Goal: Task Accomplishment & Management: Use online tool/utility

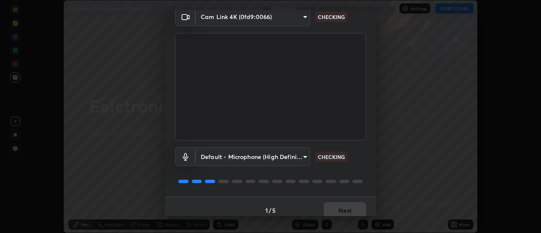
scroll to position [44, 0]
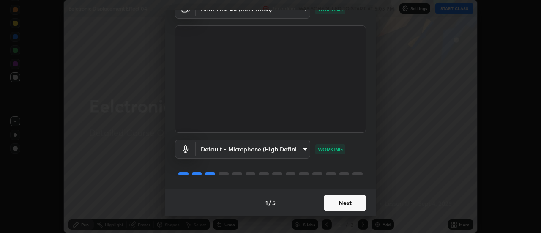
click at [331, 202] on button "Next" at bounding box center [345, 202] width 42 height 17
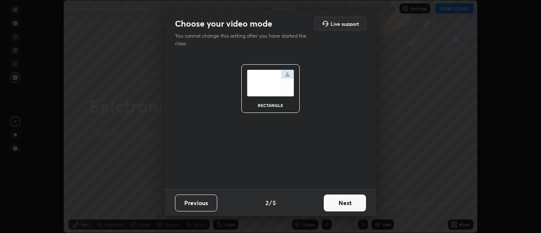
scroll to position [0, 0]
click at [333, 203] on button "Next" at bounding box center [345, 202] width 42 height 17
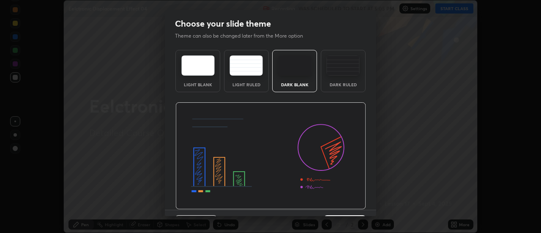
scroll to position [21, 0]
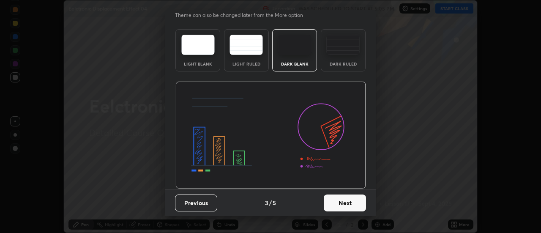
click at [352, 200] on button "Next" at bounding box center [345, 202] width 42 height 17
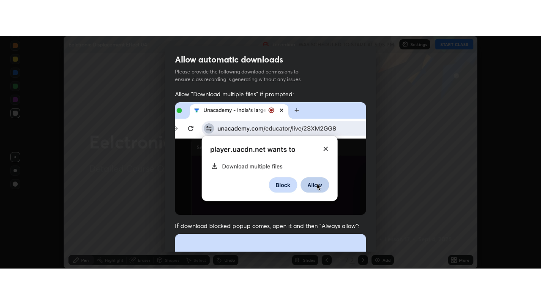
scroll to position [217, 0]
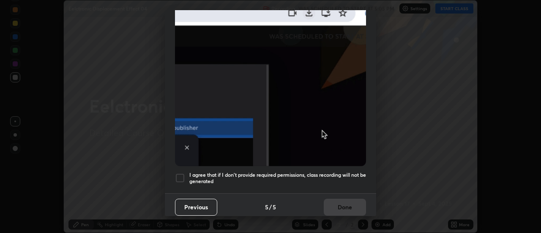
click at [336, 172] on h5 "I agree that if I don't provide required permissions, class recording will not …" at bounding box center [277, 178] width 177 height 13
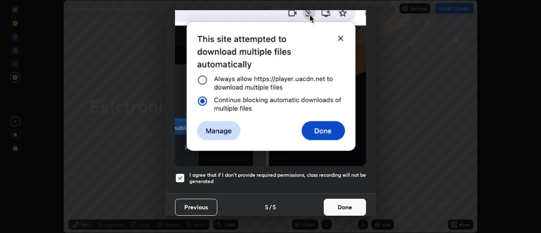
click at [347, 199] on button "Done" at bounding box center [345, 207] width 42 height 17
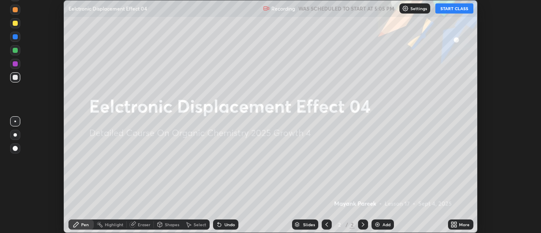
click at [382, 225] on div "Add" at bounding box center [386, 224] width 8 height 4
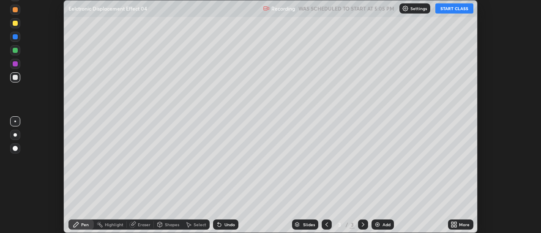
click at [453, 224] on icon at bounding box center [452, 223] width 2 height 2
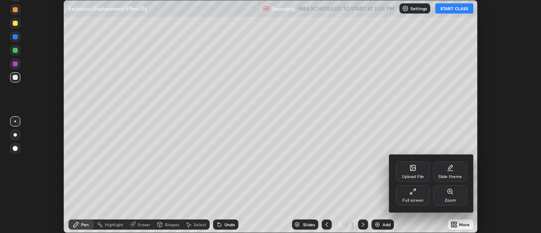
click at [415, 198] on div "Full screen" at bounding box center [412, 200] width 21 height 4
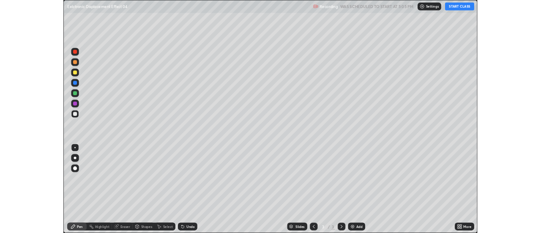
scroll to position [304, 541]
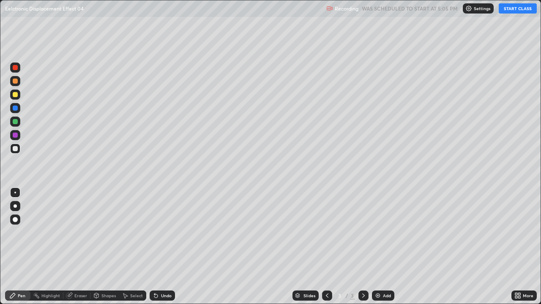
click at [512, 12] on button "START CLASS" at bounding box center [518, 8] width 38 height 10
click at [155, 232] on icon at bounding box center [155, 296] width 3 height 3
click at [23, 232] on div "Pen" at bounding box center [22, 296] width 8 height 4
click at [520, 232] on icon at bounding box center [517, 295] width 7 height 7
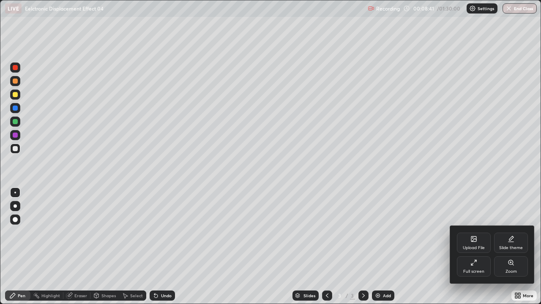
click at [470, 232] on div "Full screen" at bounding box center [474, 267] width 34 height 20
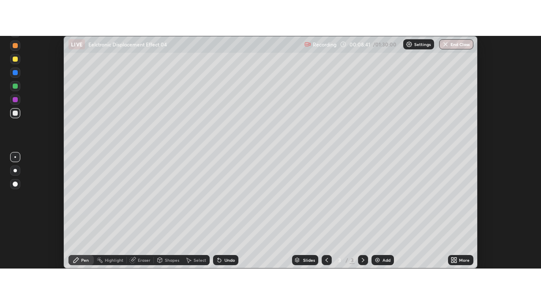
scroll to position [42032, 41723]
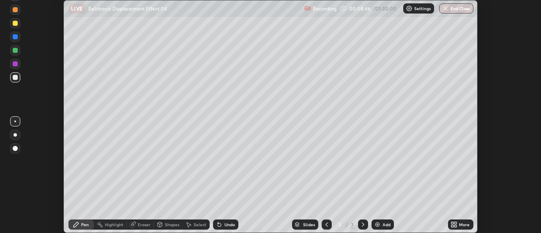
click at [456, 227] on icon at bounding box center [456, 226] width 2 height 2
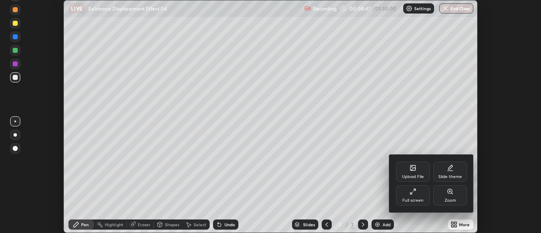
click at [416, 194] on icon at bounding box center [413, 191] width 7 height 7
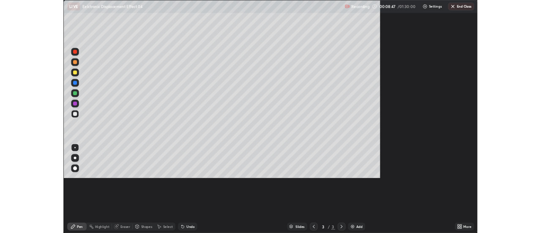
scroll to position [304, 541]
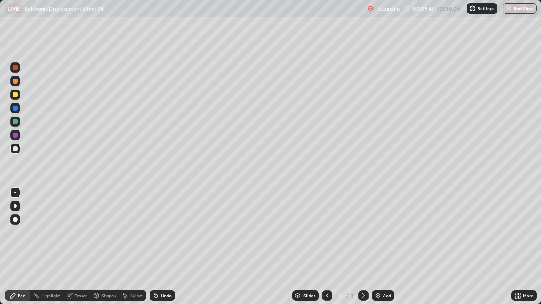
click at [519, 232] on icon at bounding box center [519, 297] width 2 height 2
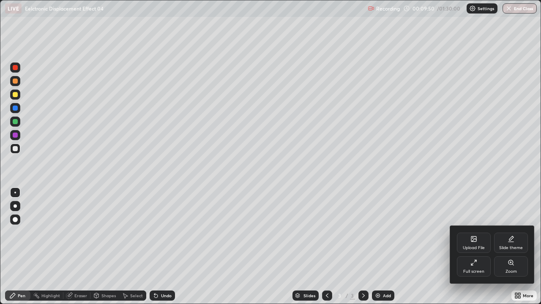
click at [480, 232] on div "Full screen" at bounding box center [474, 267] width 34 height 20
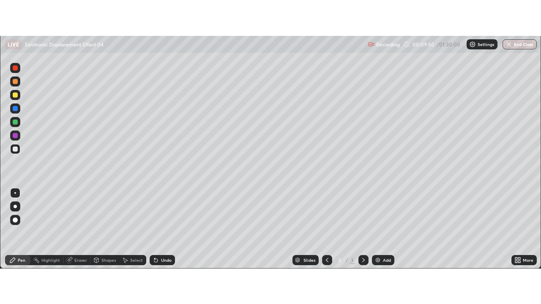
scroll to position [42032, 41723]
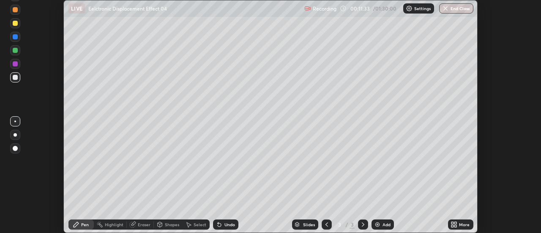
click at [454, 225] on icon at bounding box center [454, 224] width 7 height 7
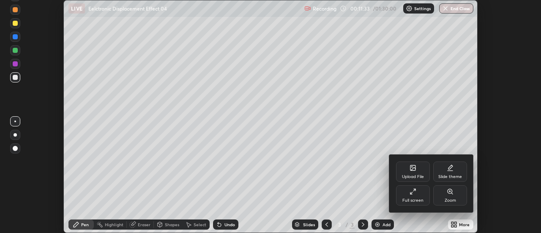
click at [408, 193] on div "Full screen" at bounding box center [413, 195] width 34 height 20
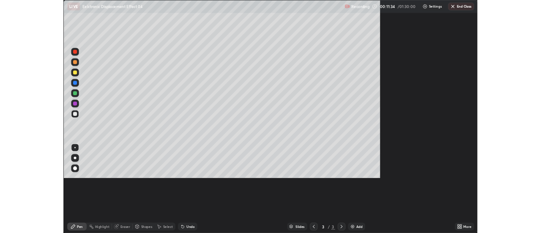
scroll to position [304, 541]
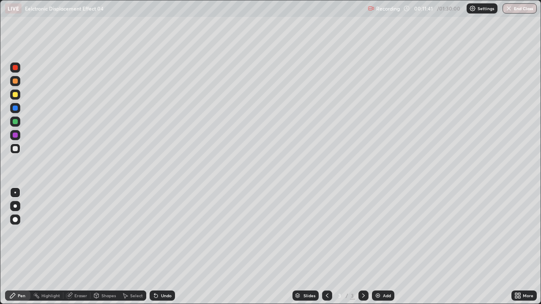
click at [385, 232] on div "Add" at bounding box center [383, 296] width 22 height 10
click at [16, 95] on div at bounding box center [15, 94] width 5 height 5
click at [15, 149] on div at bounding box center [15, 148] width 5 height 5
click at [15, 153] on div at bounding box center [15, 149] width 10 height 10
click at [16, 149] on div at bounding box center [15, 148] width 5 height 5
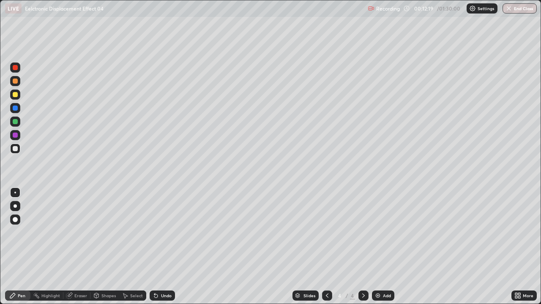
click at [16, 149] on div at bounding box center [15, 148] width 5 height 5
click at [15, 95] on div at bounding box center [15, 94] width 5 height 5
click at [16, 97] on div at bounding box center [15, 94] width 5 height 5
click at [16, 148] on div at bounding box center [15, 148] width 5 height 5
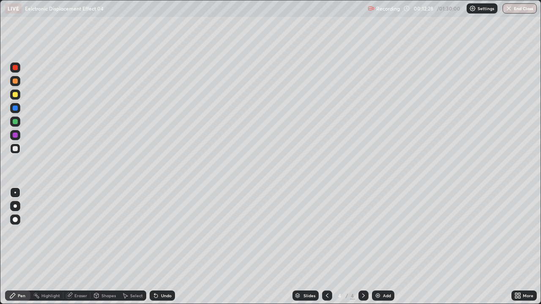
click at [159, 232] on div "Undo" at bounding box center [162, 296] width 25 height 10
click at [16, 82] on div at bounding box center [15, 81] width 5 height 5
click at [17, 82] on div at bounding box center [15, 81] width 5 height 5
click at [15, 96] on div at bounding box center [15, 94] width 5 height 5
click at [15, 149] on div at bounding box center [15, 148] width 5 height 5
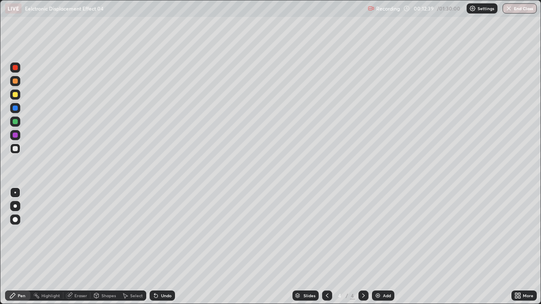
click at [16, 151] on div at bounding box center [15, 148] width 5 height 5
click at [15, 97] on div at bounding box center [15, 94] width 5 height 5
click at [16, 149] on div at bounding box center [15, 148] width 5 height 5
click at [158, 232] on div "Undo" at bounding box center [162, 296] width 25 height 10
click at [158, 232] on icon at bounding box center [156, 295] width 7 height 7
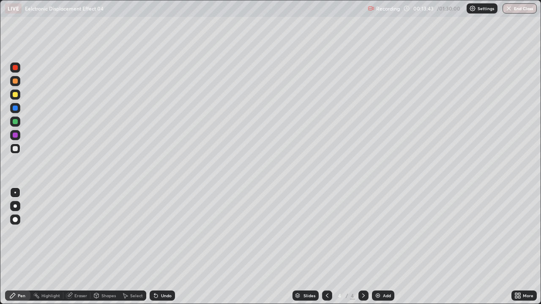
click at [154, 232] on icon at bounding box center [154, 294] width 1 height 1
click at [154, 232] on icon at bounding box center [155, 296] width 3 height 3
click at [15, 95] on div at bounding box center [15, 94] width 5 height 5
click at [15, 149] on div at bounding box center [15, 148] width 5 height 5
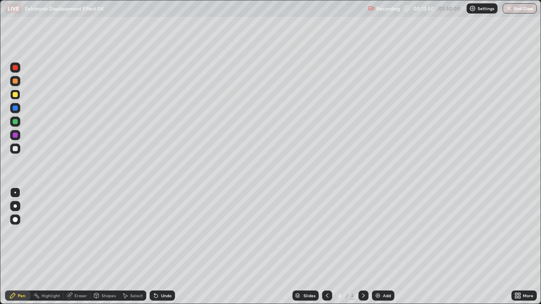
click at [16, 149] on div at bounding box center [15, 148] width 5 height 5
click at [19, 152] on div at bounding box center [15, 149] width 10 height 10
click at [17, 153] on div at bounding box center [15, 149] width 10 height 10
click at [19, 152] on div at bounding box center [15, 149] width 10 height 10
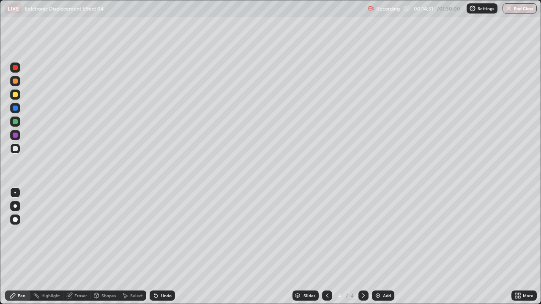
click at [19, 97] on div at bounding box center [15, 95] width 10 height 10
click at [15, 95] on div at bounding box center [15, 94] width 5 height 5
click at [16, 149] on div at bounding box center [15, 148] width 5 height 5
click at [166, 232] on div "Undo" at bounding box center [162, 296] width 25 height 10
click at [169, 232] on div "Undo" at bounding box center [166, 296] width 11 height 4
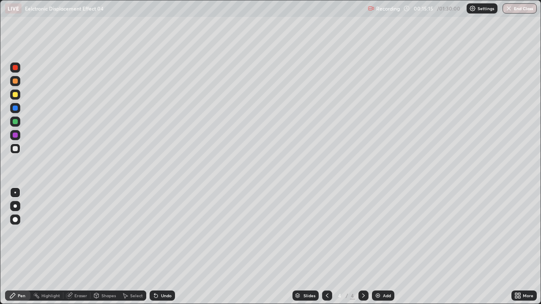
click at [169, 232] on div "Undo" at bounding box center [166, 296] width 11 height 4
click at [167, 232] on div "Undo" at bounding box center [166, 296] width 11 height 4
click at [166, 232] on div "Undo" at bounding box center [166, 296] width 11 height 4
click at [164, 232] on div "Undo" at bounding box center [166, 296] width 11 height 4
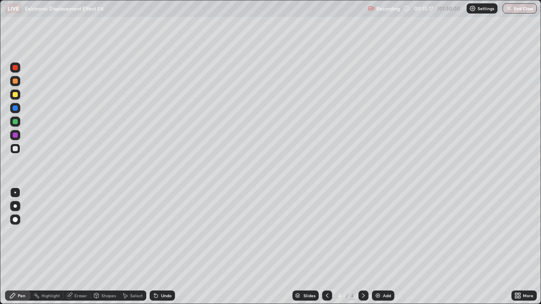
click at [164, 232] on div "Undo" at bounding box center [166, 296] width 11 height 4
click at [164, 232] on div "Undo" at bounding box center [162, 296] width 25 height 10
click at [161, 232] on div "Undo" at bounding box center [162, 296] width 25 height 10
click at [160, 232] on div "Undo" at bounding box center [162, 296] width 25 height 10
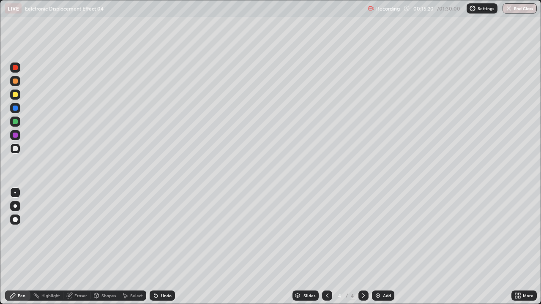
click at [159, 232] on div "Undo" at bounding box center [162, 296] width 25 height 10
click at [25, 232] on div "Pen" at bounding box center [17, 296] width 25 height 10
click at [167, 232] on div "Undo" at bounding box center [162, 296] width 25 height 10
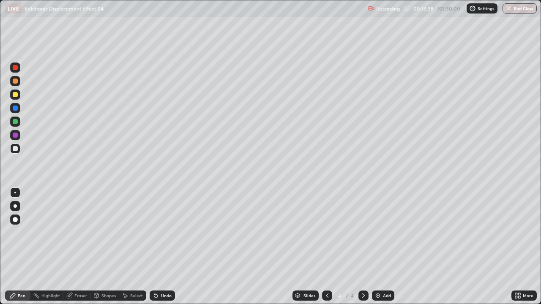
click at [15, 150] on div at bounding box center [15, 148] width 5 height 5
click at [22, 232] on div "Pen" at bounding box center [22, 296] width 8 height 4
click at [77, 232] on div "Eraser" at bounding box center [76, 296] width 27 height 10
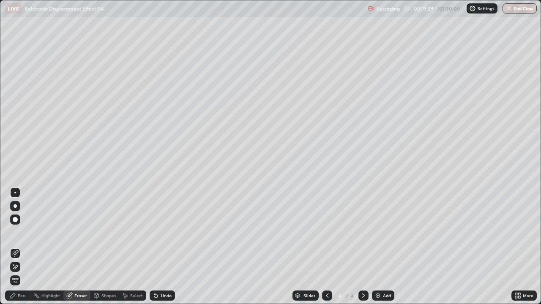
click at [24, 232] on div "Pen" at bounding box center [17, 296] width 25 height 10
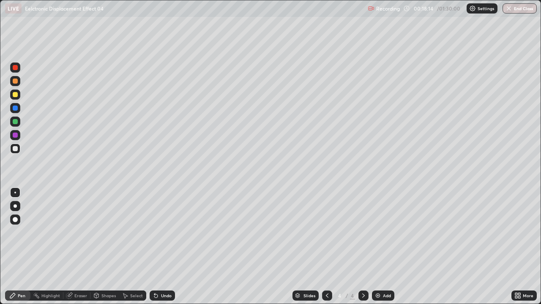
click at [161, 232] on div "Undo" at bounding box center [166, 296] width 11 height 4
click at [163, 232] on div "Undo" at bounding box center [166, 296] width 11 height 4
click at [162, 232] on div "Undo" at bounding box center [166, 296] width 11 height 4
click at [130, 232] on div "Select" at bounding box center [136, 296] width 13 height 4
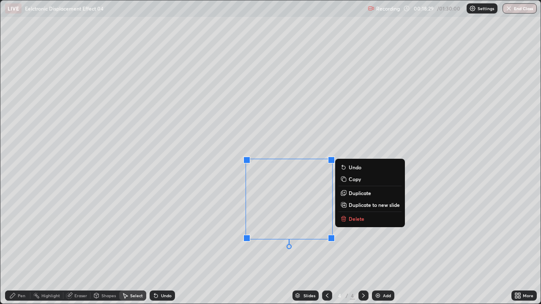
click at [448, 214] on div "0 ° Undo Copy Duplicate Duplicate to new slide Delete" at bounding box center [270, 151] width 540 height 303
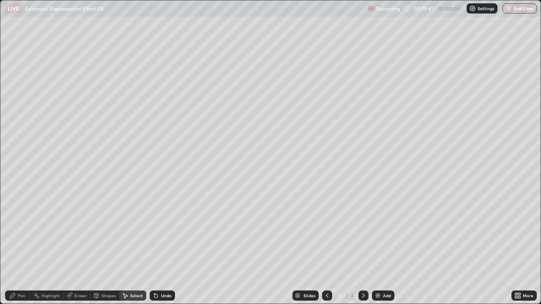
click at [27, 232] on div "Pen" at bounding box center [17, 296] width 25 height 10
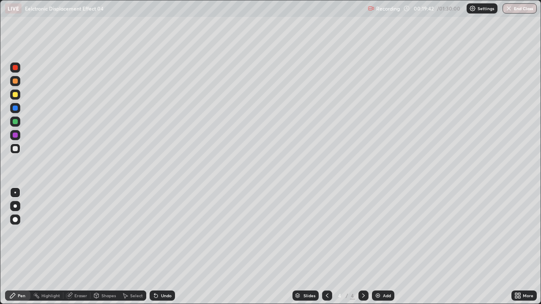
click at [16, 150] on div at bounding box center [15, 148] width 5 height 5
click at [17, 93] on div at bounding box center [15, 94] width 5 height 5
click at [16, 149] on div at bounding box center [15, 148] width 5 height 5
click at [15, 81] on div at bounding box center [15, 81] width 5 height 5
click at [16, 149] on div at bounding box center [15, 148] width 5 height 5
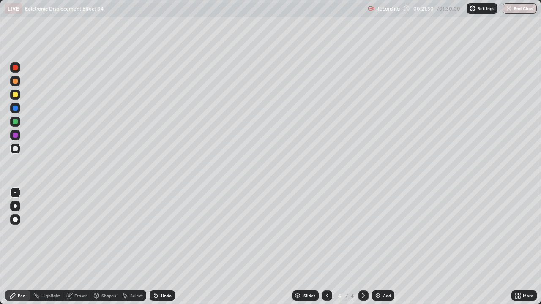
click at [80, 232] on div "Eraser" at bounding box center [80, 296] width 13 height 4
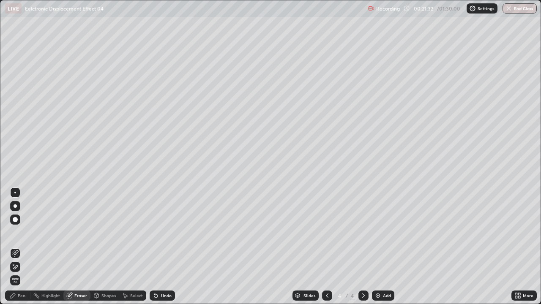
click at [19, 232] on div "Pen" at bounding box center [17, 296] width 25 height 10
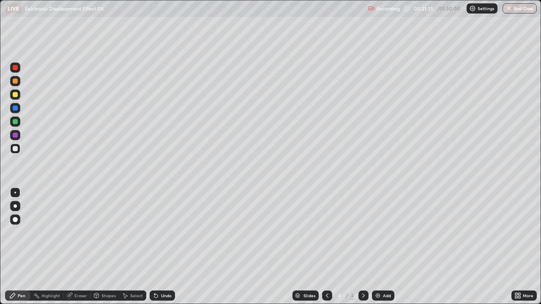
click at [162, 232] on div "Undo" at bounding box center [162, 296] width 25 height 10
click at [19, 152] on div at bounding box center [15, 149] width 10 height 10
click at [137, 232] on div "Select" at bounding box center [132, 296] width 27 height 10
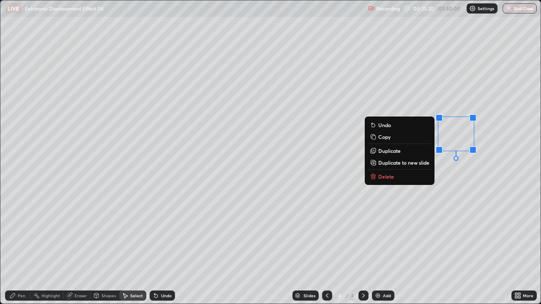
click at [382, 179] on p "Delete" at bounding box center [386, 176] width 16 height 7
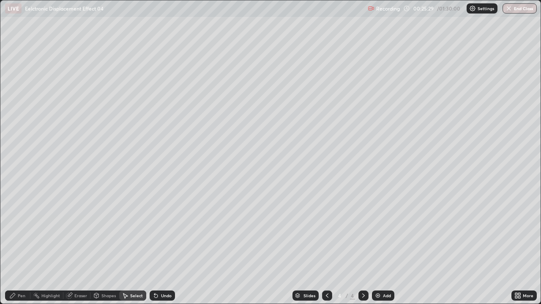
click at [23, 232] on div "Pen" at bounding box center [17, 296] width 25 height 10
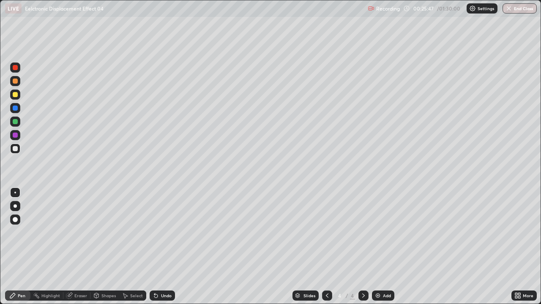
click at [383, 232] on div "Add" at bounding box center [387, 296] width 8 height 4
click at [17, 149] on div at bounding box center [15, 148] width 5 height 5
click at [15, 95] on div at bounding box center [15, 94] width 5 height 5
click at [16, 148] on div at bounding box center [15, 148] width 5 height 5
click at [17, 149] on div at bounding box center [15, 148] width 5 height 5
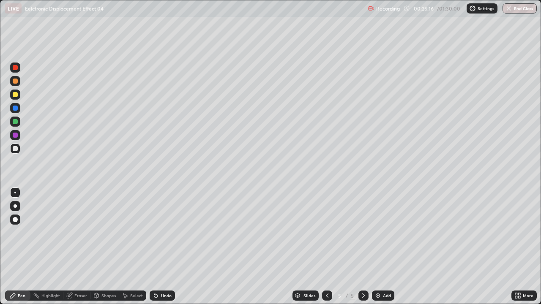
click at [15, 95] on div at bounding box center [15, 94] width 5 height 5
click at [15, 96] on div at bounding box center [15, 94] width 5 height 5
click at [19, 152] on div at bounding box center [15, 149] width 10 height 10
click at [19, 151] on div at bounding box center [15, 149] width 10 height 10
click at [14, 98] on div at bounding box center [15, 95] width 10 height 10
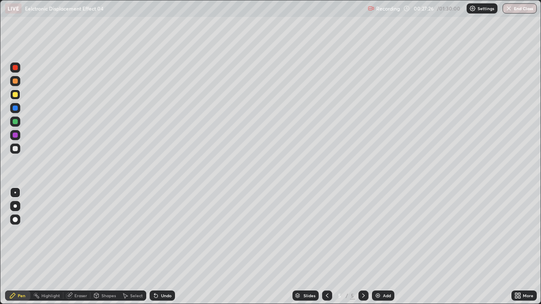
click at [17, 150] on div at bounding box center [15, 148] width 5 height 5
click at [164, 232] on div "Undo" at bounding box center [166, 296] width 11 height 4
click at [14, 99] on div at bounding box center [15, 95] width 10 height 10
click at [17, 149] on div at bounding box center [15, 148] width 5 height 5
click at [81, 232] on div "Eraser" at bounding box center [80, 296] width 13 height 4
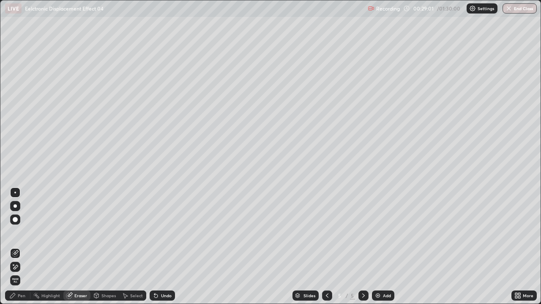
click at [19, 232] on div "Pen" at bounding box center [22, 296] width 8 height 4
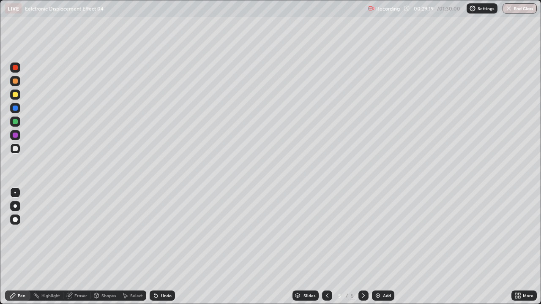
click at [15, 97] on div at bounding box center [15, 94] width 5 height 5
click at [15, 152] on div at bounding box center [15, 149] width 10 height 10
click at [137, 232] on div "Select" at bounding box center [136, 296] width 13 height 4
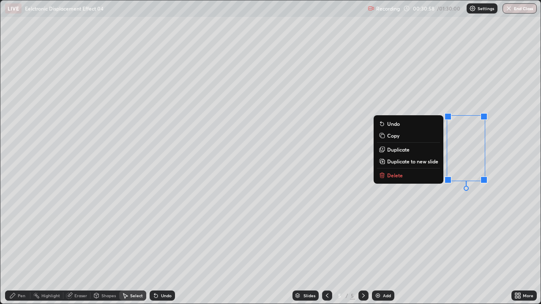
click at [397, 178] on p "Delete" at bounding box center [395, 175] width 16 height 7
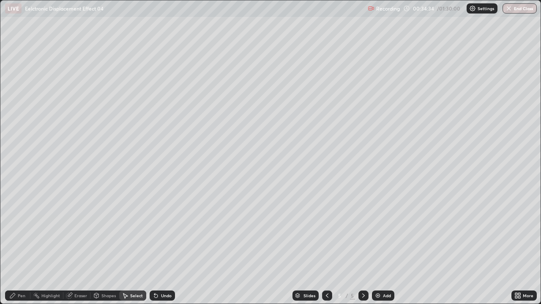
click at [377, 232] on img at bounding box center [377, 295] width 7 height 7
click at [19, 232] on div "Pen" at bounding box center [17, 296] width 25 height 10
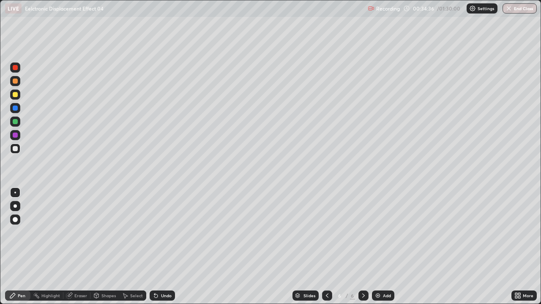
click at [16, 149] on div at bounding box center [15, 148] width 5 height 5
click at [326, 232] on icon at bounding box center [327, 295] width 7 height 7
click at [363, 232] on icon at bounding box center [363, 295] width 7 height 7
click at [153, 232] on icon at bounding box center [156, 295] width 7 height 7
click at [19, 96] on div at bounding box center [15, 95] width 10 height 10
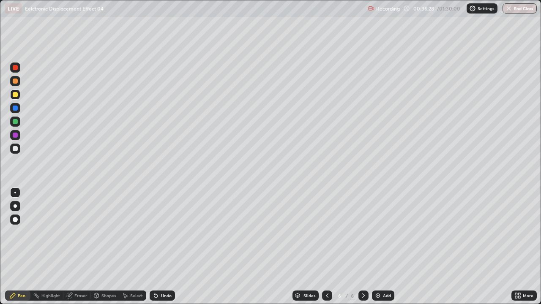
click at [17, 96] on div at bounding box center [15, 94] width 5 height 5
click at [16, 122] on div at bounding box center [15, 121] width 5 height 5
click at [19, 150] on div at bounding box center [15, 149] width 10 height 10
click at [159, 232] on div "Undo" at bounding box center [162, 296] width 25 height 10
click at [15, 84] on div at bounding box center [15, 81] width 10 height 10
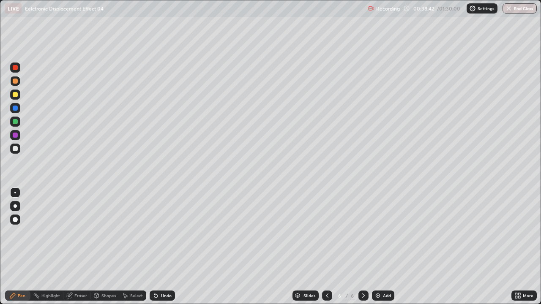
click at [15, 68] on div at bounding box center [15, 67] width 5 height 5
click at [19, 150] on div at bounding box center [15, 149] width 10 height 10
click at [17, 149] on div at bounding box center [15, 148] width 5 height 5
click at [384, 232] on div "Add" at bounding box center [387, 296] width 8 height 4
click at [16, 149] on div at bounding box center [15, 148] width 5 height 5
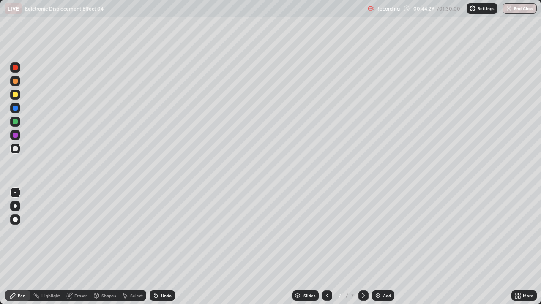
click at [16, 153] on div at bounding box center [15, 149] width 10 height 10
click at [14, 95] on div at bounding box center [15, 94] width 5 height 5
click at [16, 94] on div at bounding box center [15, 94] width 5 height 5
click at [19, 151] on div at bounding box center [15, 149] width 10 height 10
click at [326, 232] on div at bounding box center [327, 296] width 10 height 10
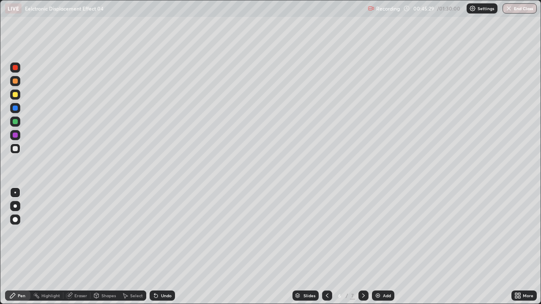
click at [363, 232] on icon at bounding box center [363, 295] width 7 height 7
click at [161, 232] on div "Undo" at bounding box center [166, 296] width 11 height 4
click at [326, 232] on icon at bounding box center [327, 295] width 7 height 7
click at [326, 232] on div at bounding box center [327, 296] width 10 height 10
click at [330, 232] on div at bounding box center [327, 296] width 10 height 10
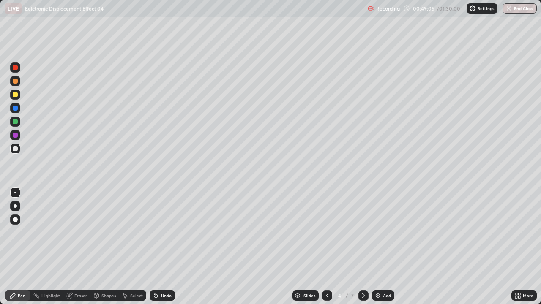
click at [362, 232] on icon at bounding box center [363, 295] width 7 height 7
click at [363, 232] on icon at bounding box center [363, 295] width 7 height 7
click at [367, 232] on div at bounding box center [363, 296] width 10 height 10
click at [331, 232] on div at bounding box center [327, 295] width 10 height 17
click at [329, 232] on icon at bounding box center [327, 295] width 7 height 7
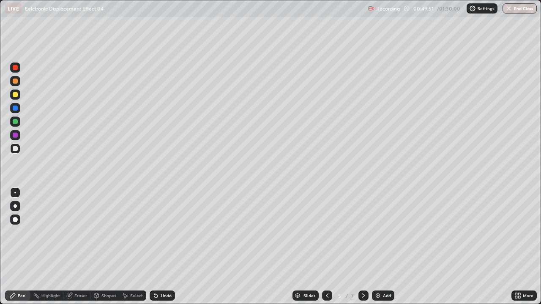
click at [363, 232] on icon at bounding box center [363, 296] width 3 height 4
click at [364, 232] on icon at bounding box center [363, 295] width 7 height 7
click at [365, 232] on div at bounding box center [363, 296] width 10 height 10
click at [15, 95] on div at bounding box center [15, 94] width 5 height 5
click at [15, 96] on div at bounding box center [15, 94] width 5 height 5
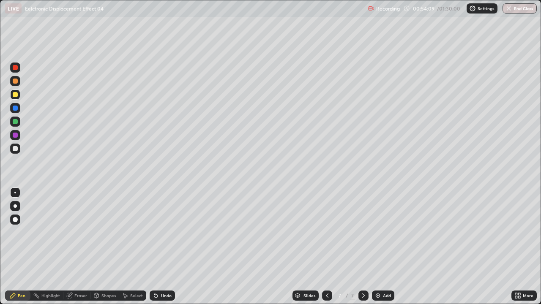
click at [378, 232] on img at bounding box center [377, 295] width 7 height 7
click at [19, 148] on div at bounding box center [15, 149] width 10 height 10
click at [17, 82] on div at bounding box center [15, 81] width 5 height 5
click at [17, 150] on div at bounding box center [15, 148] width 5 height 5
click at [78, 232] on div "Eraser" at bounding box center [80, 296] width 13 height 4
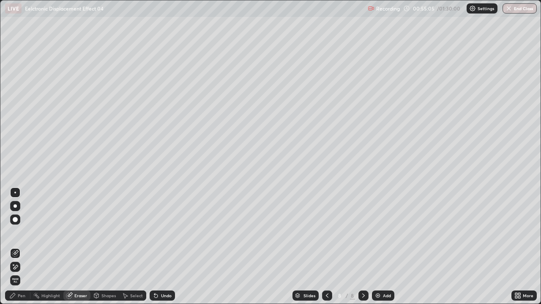
click at [25, 232] on div "Pen" at bounding box center [22, 296] width 8 height 4
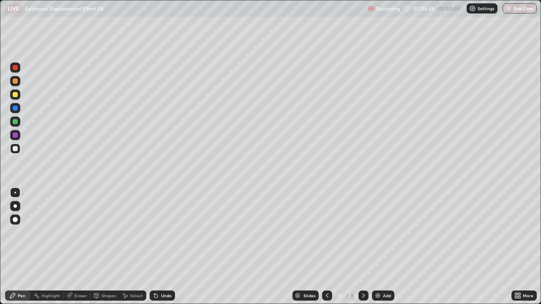
click at [14, 96] on div at bounding box center [15, 94] width 5 height 5
click at [15, 96] on div at bounding box center [15, 94] width 5 height 5
click at [21, 232] on div "Pen" at bounding box center [22, 296] width 8 height 4
click at [22, 232] on div "Pen" at bounding box center [22, 296] width 8 height 4
click at [15, 68] on div at bounding box center [15, 67] width 5 height 5
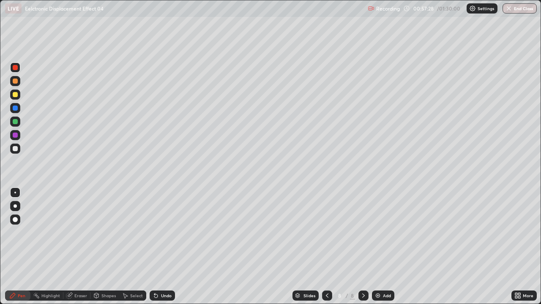
click at [75, 232] on div "Eraser" at bounding box center [80, 296] width 13 height 4
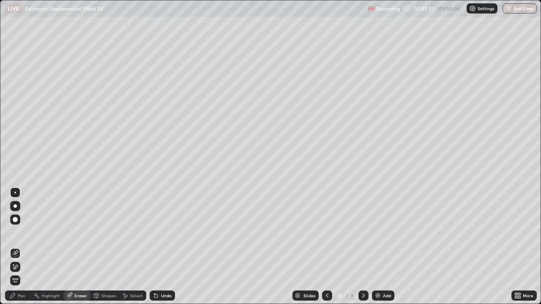
click at [24, 232] on div "Pen" at bounding box center [17, 296] width 25 height 10
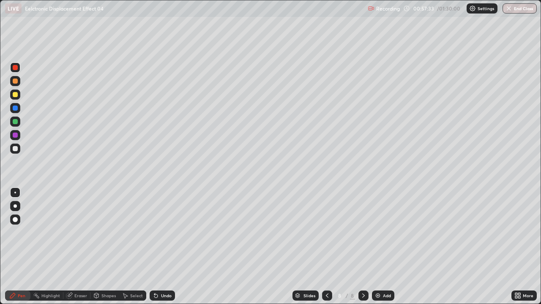
click at [154, 232] on icon at bounding box center [154, 294] width 1 height 1
click at [156, 232] on icon at bounding box center [155, 296] width 3 height 3
click at [16, 149] on div at bounding box center [15, 148] width 5 height 5
click at [18, 152] on div at bounding box center [15, 149] width 10 height 10
click at [16, 123] on div at bounding box center [15, 121] width 5 height 5
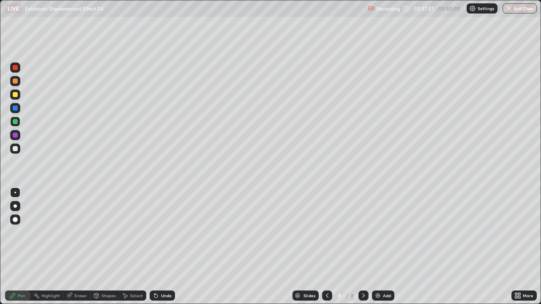
click at [15, 150] on div at bounding box center [15, 148] width 5 height 5
click at [15, 151] on div at bounding box center [15, 148] width 5 height 5
click at [16, 153] on div at bounding box center [15, 149] width 10 height 10
click at [17, 70] on div at bounding box center [15, 68] width 10 height 10
click at [16, 68] on div at bounding box center [15, 67] width 5 height 5
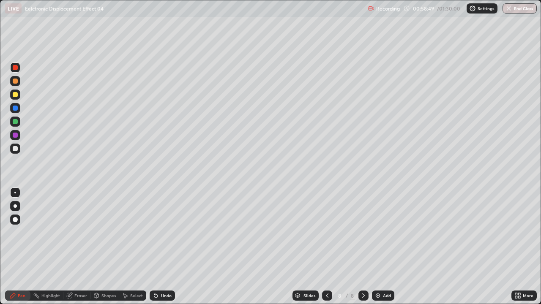
click at [16, 151] on div at bounding box center [15, 148] width 5 height 5
click at [135, 232] on div "Select" at bounding box center [136, 296] width 13 height 4
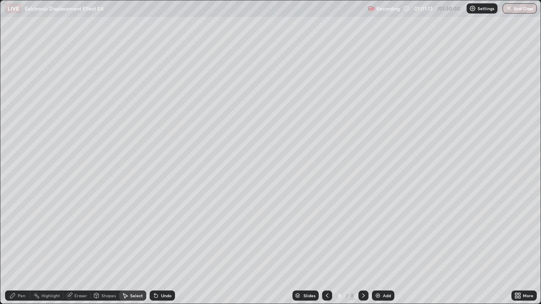
click at [135, 232] on div "Select" at bounding box center [136, 296] width 13 height 4
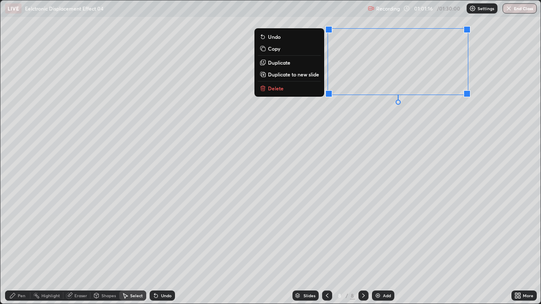
click at [308, 90] on button "Delete" at bounding box center [289, 88] width 63 height 10
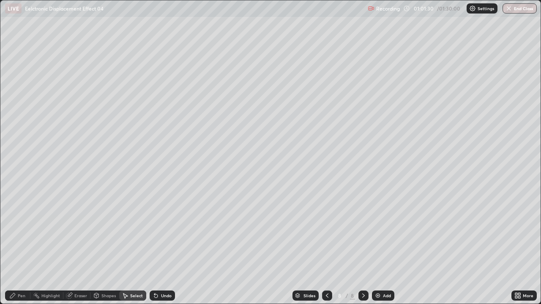
click at [22, 232] on div "Pen" at bounding box center [17, 296] width 25 height 10
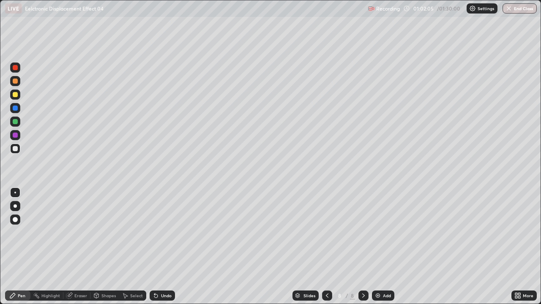
click at [172, 232] on div "Undo" at bounding box center [162, 296] width 25 height 10
click at [169, 232] on div "Undo" at bounding box center [162, 296] width 25 height 10
click at [389, 232] on div "Add" at bounding box center [383, 296] width 22 height 10
click at [19, 232] on div "Pen" at bounding box center [22, 296] width 8 height 4
click at [15, 149] on div at bounding box center [15, 148] width 5 height 5
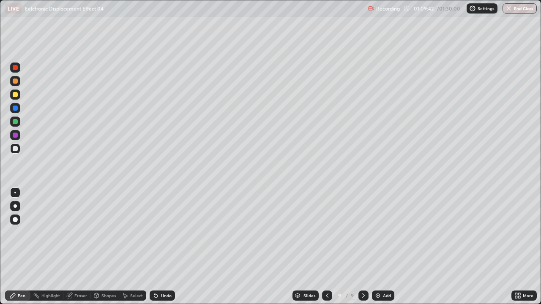
click at [158, 232] on div "Undo" at bounding box center [162, 296] width 25 height 10
click at [158, 232] on icon at bounding box center [156, 295] width 7 height 7
click at [156, 232] on div "Undo" at bounding box center [162, 296] width 25 height 10
click at [158, 232] on div "Undo" at bounding box center [162, 296] width 25 height 10
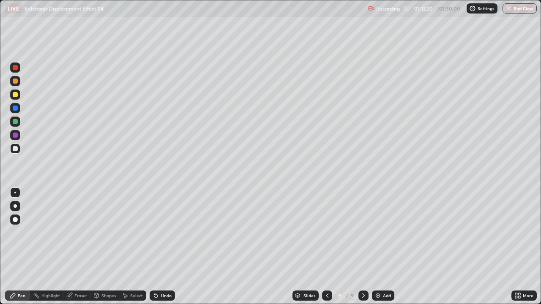
click at [12, 95] on div at bounding box center [15, 95] width 10 height 10
click at [13, 93] on div at bounding box center [15, 94] width 5 height 5
click at [76, 232] on div "Eraser" at bounding box center [80, 296] width 13 height 4
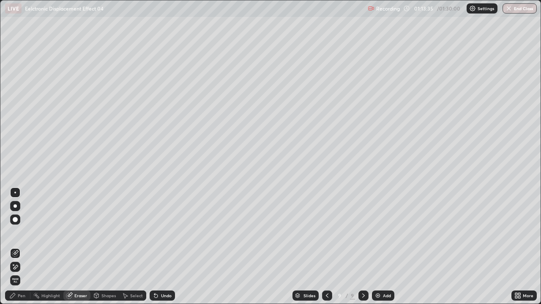
click at [19, 232] on div "Pen" at bounding box center [17, 296] width 25 height 10
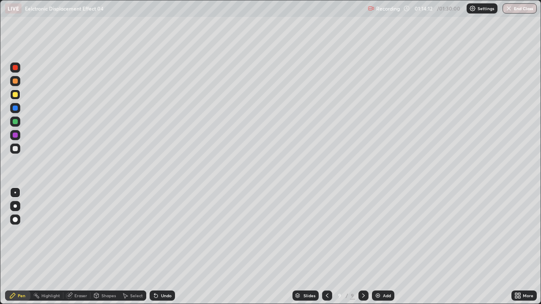
click at [136, 232] on div "Select" at bounding box center [132, 296] width 27 height 10
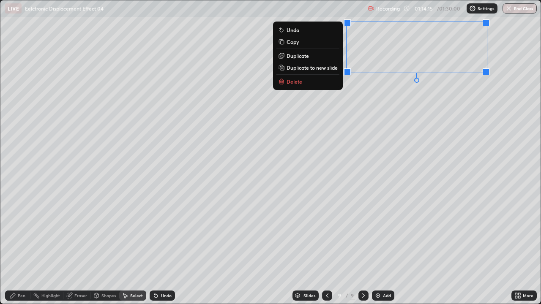
click at [317, 83] on button "Delete" at bounding box center [307, 81] width 63 height 10
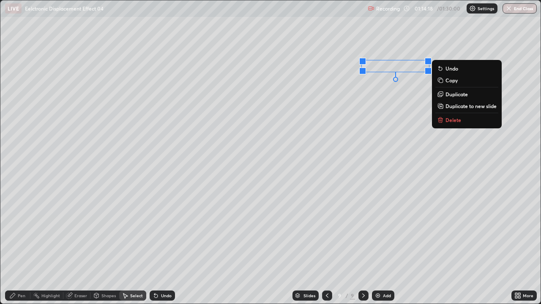
click at [452, 122] on p "Delete" at bounding box center [453, 120] width 16 height 7
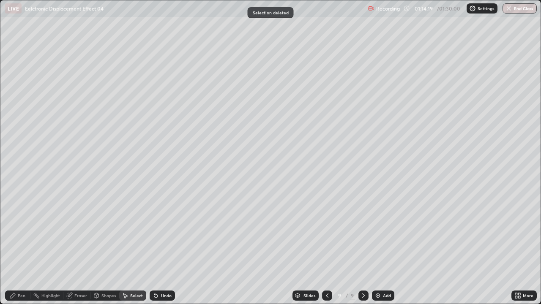
click at [25, 232] on div "Pen" at bounding box center [22, 296] width 8 height 4
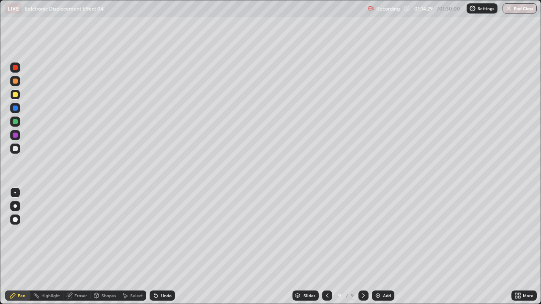
click at [136, 232] on div "Select" at bounding box center [136, 296] width 13 height 4
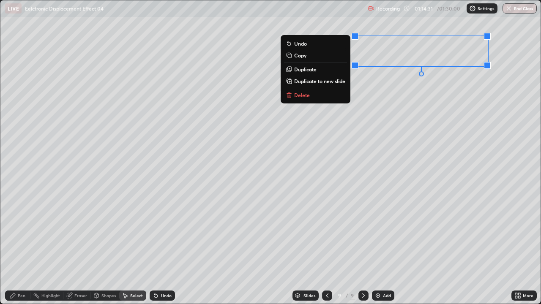
click at [331, 96] on button "Delete" at bounding box center [315, 95] width 63 height 10
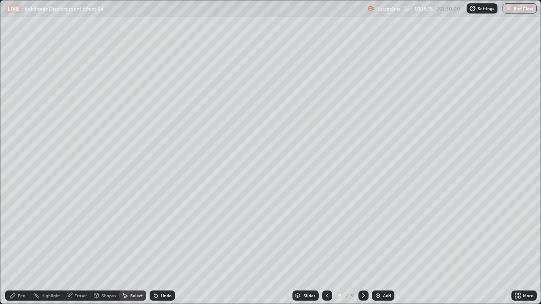
click at [17, 232] on div "Pen" at bounding box center [17, 296] width 25 height 10
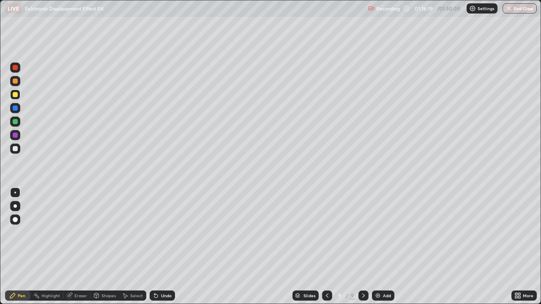
click at [16, 125] on div at bounding box center [15, 122] width 10 height 10
click at [327, 232] on icon at bounding box center [327, 296] width 3 height 4
click at [326, 232] on icon at bounding box center [327, 296] width 3 height 4
click at [363, 232] on icon at bounding box center [363, 295] width 7 height 7
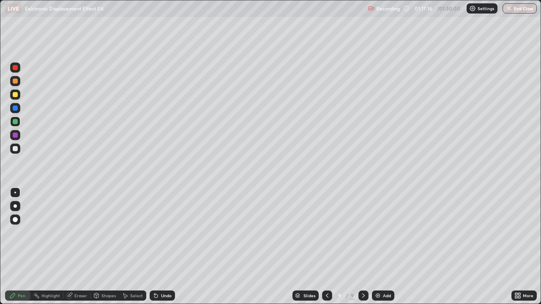
click at [158, 232] on div "Undo" at bounding box center [162, 296] width 25 height 10
click at [380, 232] on img at bounding box center [377, 295] width 7 height 7
click at [166, 232] on div "Undo" at bounding box center [162, 296] width 25 height 10
click at [167, 232] on div "Undo" at bounding box center [162, 296] width 25 height 10
click at [169, 232] on div "Undo" at bounding box center [162, 296] width 25 height 10
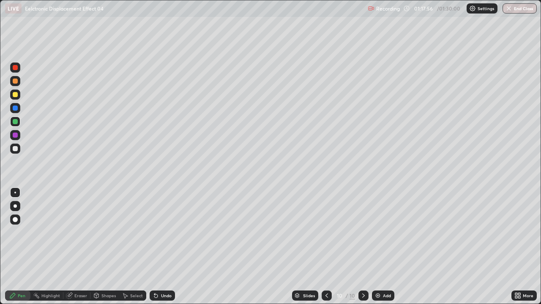
click at [167, 232] on div "Undo" at bounding box center [162, 296] width 25 height 10
click at [168, 232] on div "Undo" at bounding box center [162, 296] width 25 height 10
click at [325, 232] on icon at bounding box center [326, 295] width 7 height 7
click at [386, 232] on div "Add" at bounding box center [387, 296] width 8 height 4
click at [322, 232] on div at bounding box center [327, 296] width 10 height 10
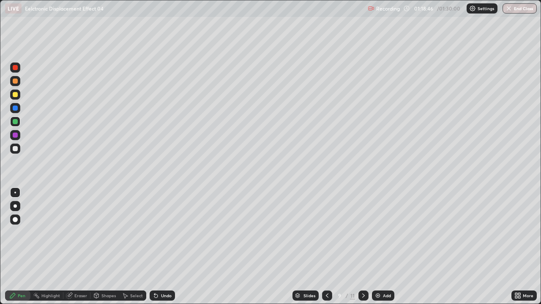
click at [15, 68] on div at bounding box center [15, 67] width 5 height 5
click at [391, 232] on div "Add" at bounding box center [383, 296] width 22 height 10
click at [16, 148] on div at bounding box center [15, 148] width 5 height 5
click at [16, 149] on div at bounding box center [15, 148] width 5 height 5
click at [80, 232] on div "Eraser" at bounding box center [80, 296] width 13 height 4
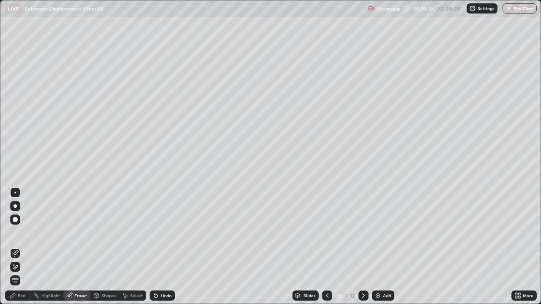
click at [25, 232] on div "Pen" at bounding box center [17, 296] width 25 height 10
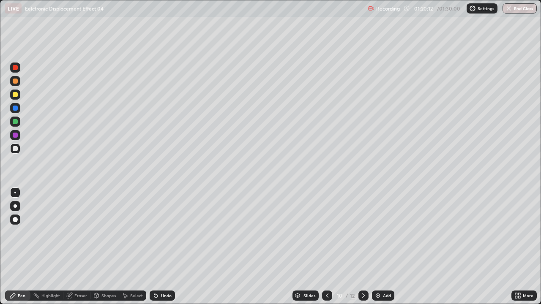
click at [74, 232] on div "Eraser" at bounding box center [80, 296] width 13 height 4
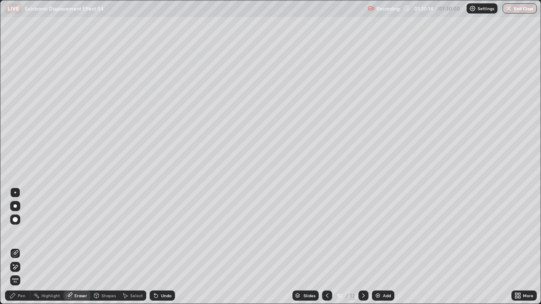
click at [22, 232] on div "Pen" at bounding box center [22, 296] width 8 height 4
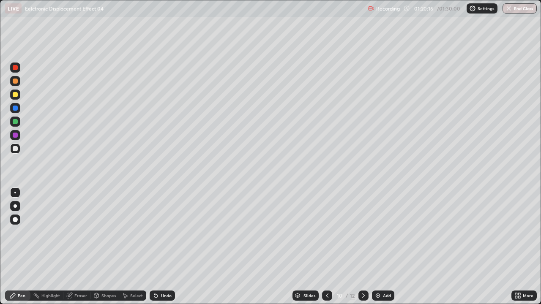
click at [17, 121] on div at bounding box center [15, 121] width 5 height 5
click at [19, 123] on div at bounding box center [15, 122] width 10 height 10
click at [17, 94] on div at bounding box center [15, 94] width 5 height 5
click at [16, 137] on div at bounding box center [15, 135] width 5 height 5
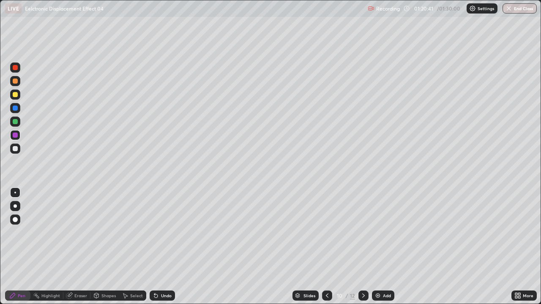
click at [16, 149] on div at bounding box center [15, 148] width 5 height 5
click at [14, 94] on div at bounding box center [15, 94] width 5 height 5
click at [15, 95] on div at bounding box center [15, 94] width 5 height 5
click at [14, 122] on div at bounding box center [15, 121] width 5 height 5
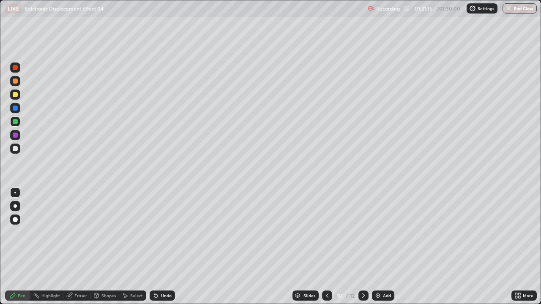
click at [14, 123] on div at bounding box center [15, 121] width 5 height 5
click at [22, 232] on div "Pen" at bounding box center [17, 296] width 25 height 10
click at [15, 148] on div at bounding box center [15, 148] width 5 height 5
click at [17, 149] on div at bounding box center [15, 148] width 5 height 5
click at [326, 232] on icon at bounding box center [327, 295] width 7 height 7
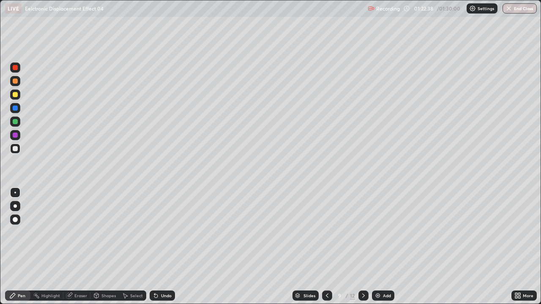
click at [363, 232] on icon at bounding box center [363, 295] width 7 height 7
click at [15, 96] on div at bounding box center [15, 94] width 5 height 5
click at [12, 94] on div at bounding box center [15, 95] width 10 height 10
click at [326, 232] on icon at bounding box center [327, 295] width 7 height 7
click at [15, 149] on div at bounding box center [15, 148] width 5 height 5
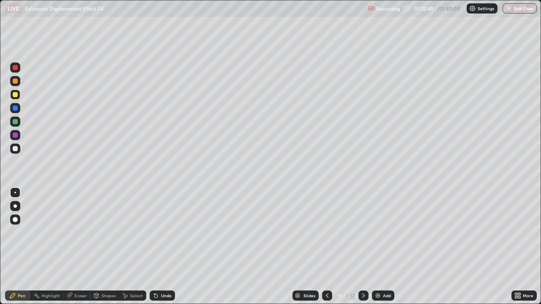
click at [16, 148] on div at bounding box center [15, 148] width 5 height 5
click at [16, 81] on div at bounding box center [15, 81] width 5 height 5
click at [16, 83] on div at bounding box center [15, 81] width 5 height 5
click at [78, 232] on div "Eraser" at bounding box center [80, 296] width 13 height 4
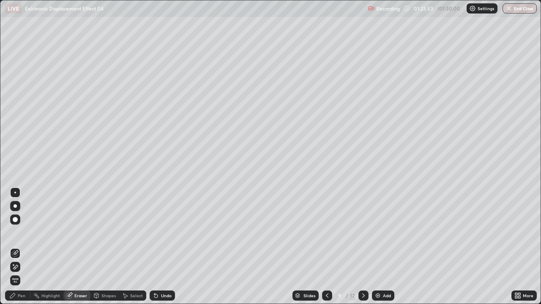
click at [14, 232] on icon at bounding box center [12, 295] width 7 height 7
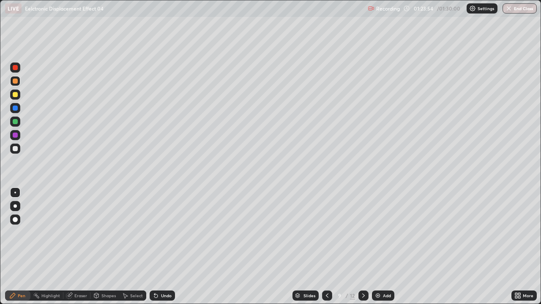
click at [14, 150] on div at bounding box center [15, 148] width 5 height 5
click at [14, 149] on div at bounding box center [15, 148] width 5 height 5
click at [388, 232] on div "Add" at bounding box center [387, 296] width 8 height 4
click at [331, 232] on div at bounding box center [327, 296] width 10 height 10
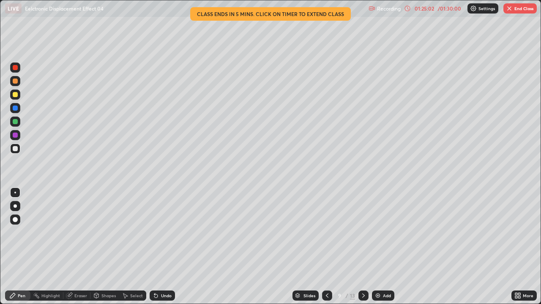
click at [426, 10] on div "01:25:02" at bounding box center [425, 8] width 24 height 5
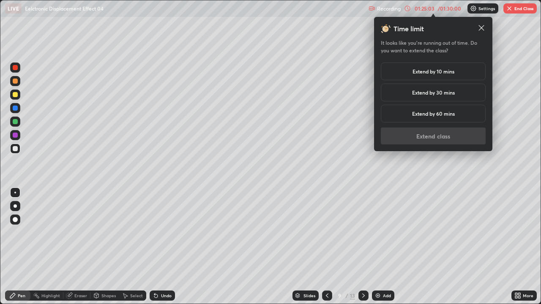
click at [423, 70] on h5 "Extend by 10 mins" at bounding box center [434, 72] width 42 height 8
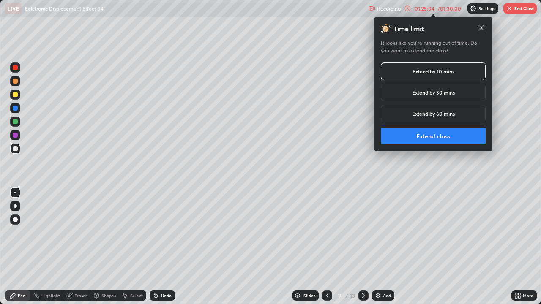
click at [398, 143] on button "Extend class" at bounding box center [433, 136] width 105 height 17
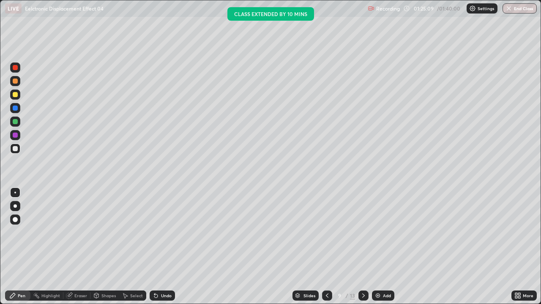
click at [14, 95] on div at bounding box center [15, 94] width 5 height 5
click at [14, 94] on div at bounding box center [15, 94] width 5 height 5
click at [366, 232] on div at bounding box center [363, 296] width 10 height 10
click at [367, 232] on div at bounding box center [363, 296] width 10 height 10
click at [326, 232] on icon at bounding box center [327, 295] width 7 height 7
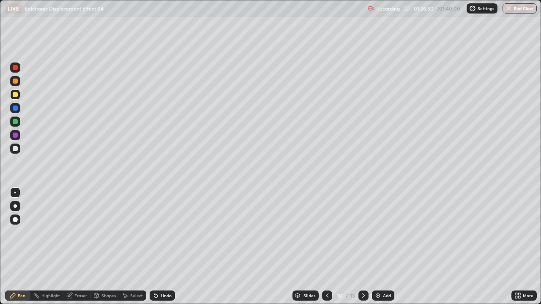
click at [362, 232] on icon at bounding box center [363, 295] width 7 height 7
click at [364, 232] on icon at bounding box center [363, 295] width 7 height 7
click at [331, 232] on div at bounding box center [327, 296] width 10 height 10
click at [326, 232] on icon at bounding box center [327, 296] width 3 height 4
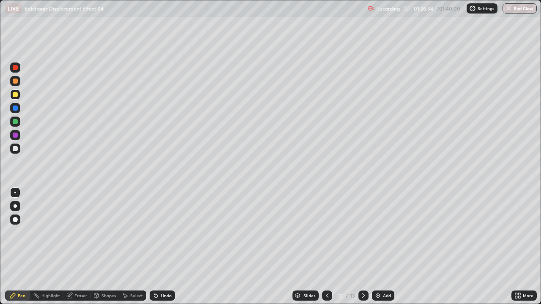
click at [326, 232] on icon at bounding box center [327, 295] width 7 height 7
click at [362, 232] on icon at bounding box center [363, 295] width 7 height 7
click at [363, 232] on icon at bounding box center [363, 295] width 7 height 7
click at [326, 232] on icon at bounding box center [327, 295] width 7 height 7
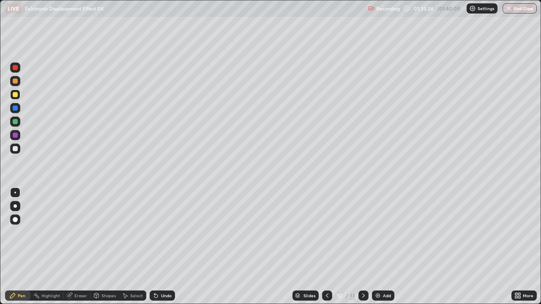
click at [326, 232] on icon at bounding box center [327, 295] width 7 height 7
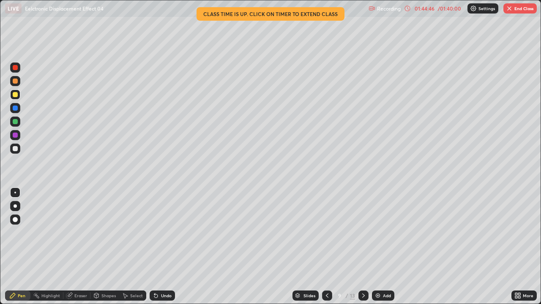
click at [516, 11] on button "End Class" at bounding box center [519, 8] width 33 height 10
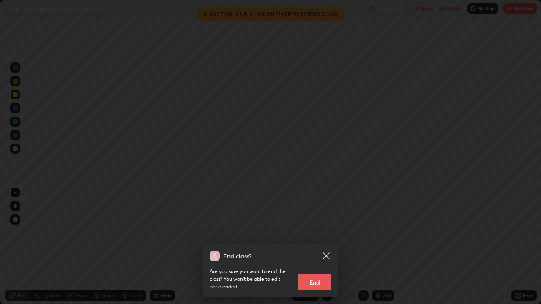
click at [329, 232] on button "End" at bounding box center [315, 282] width 34 height 17
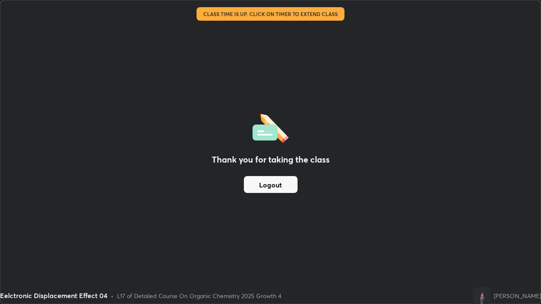
click at [287, 183] on button "Logout" at bounding box center [271, 184] width 54 height 17
click at [284, 186] on button "Logout" at bounding box center [271, 184] width 54 height 17
click at [282, 187] on button "Logout" at bounding box center [271, 184] width 54 height 17
click at [281, 190] on button "Logout" at bounding box center [271, 184] width 54 height 17
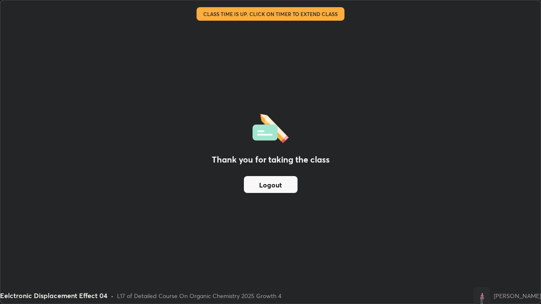
click at [278, 191] on button "Logout" at bounding box center [271, 184] width 54 height 17
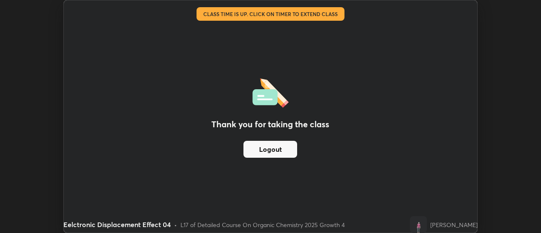
scroll to position [42032, 41723]
